Goal: Task Accomplishment & Management: Manage account settings

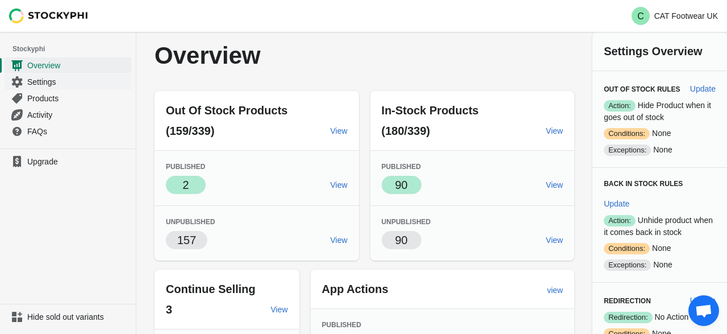
click at [41, 80] on span "Settings" at bounding box center [78, 81] width 102 height 11
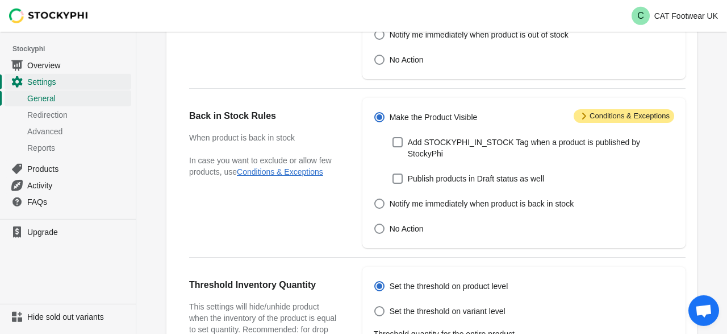
scroll to position [222, 0]
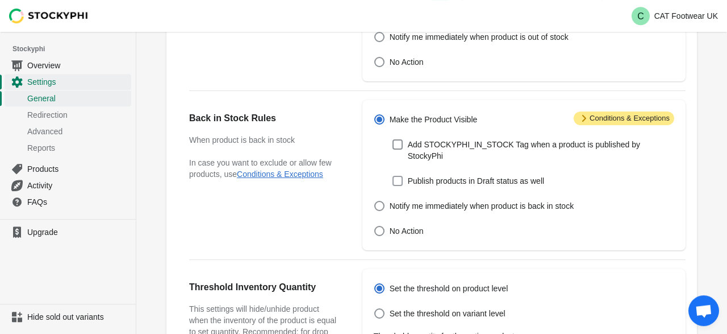
click at [397, 176] on span at bounding box center [398, 181] width 10 height 10
click at [393, 176] on input "Publish products in Draft status as well" at bounding box center [393, 176] width 1 height 1
checkbox input "true"
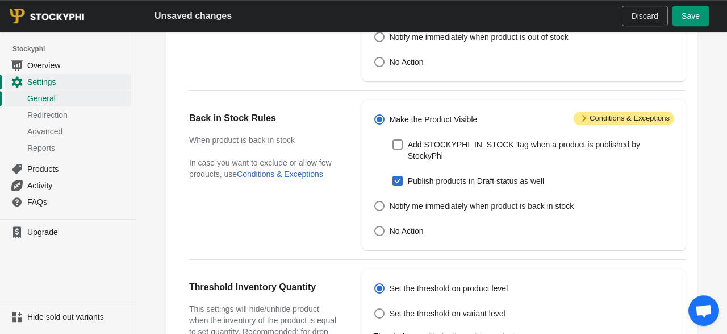
click at [700, 16] on span "Save" at bounding box center [691, 15] width 18 height 9
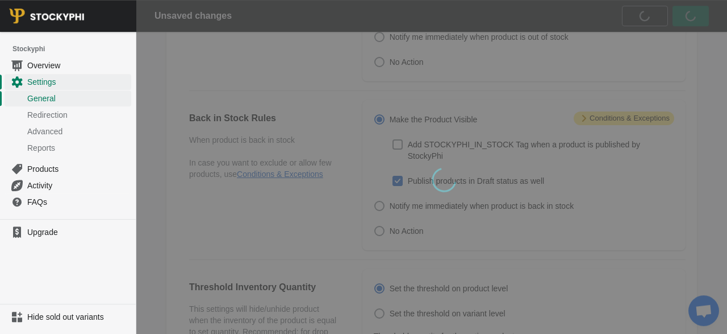
click at [692, 145] on div "wait, its loading..." at bounding box center [431, 223] width 591 height 827
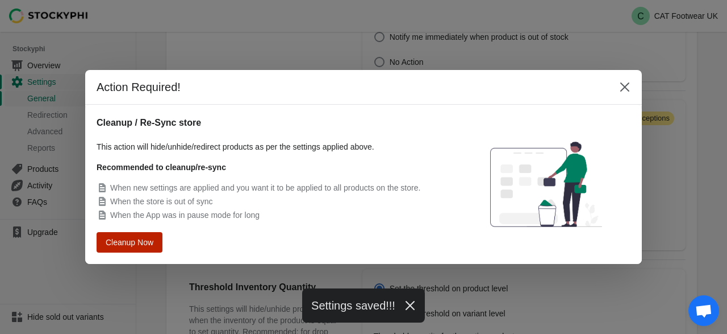
click at [143, 244] on span "Cleanup Now" at bounding box center [129, 242] width 47 height 9
